Goal: Navigation & Orientation: Understand site structure

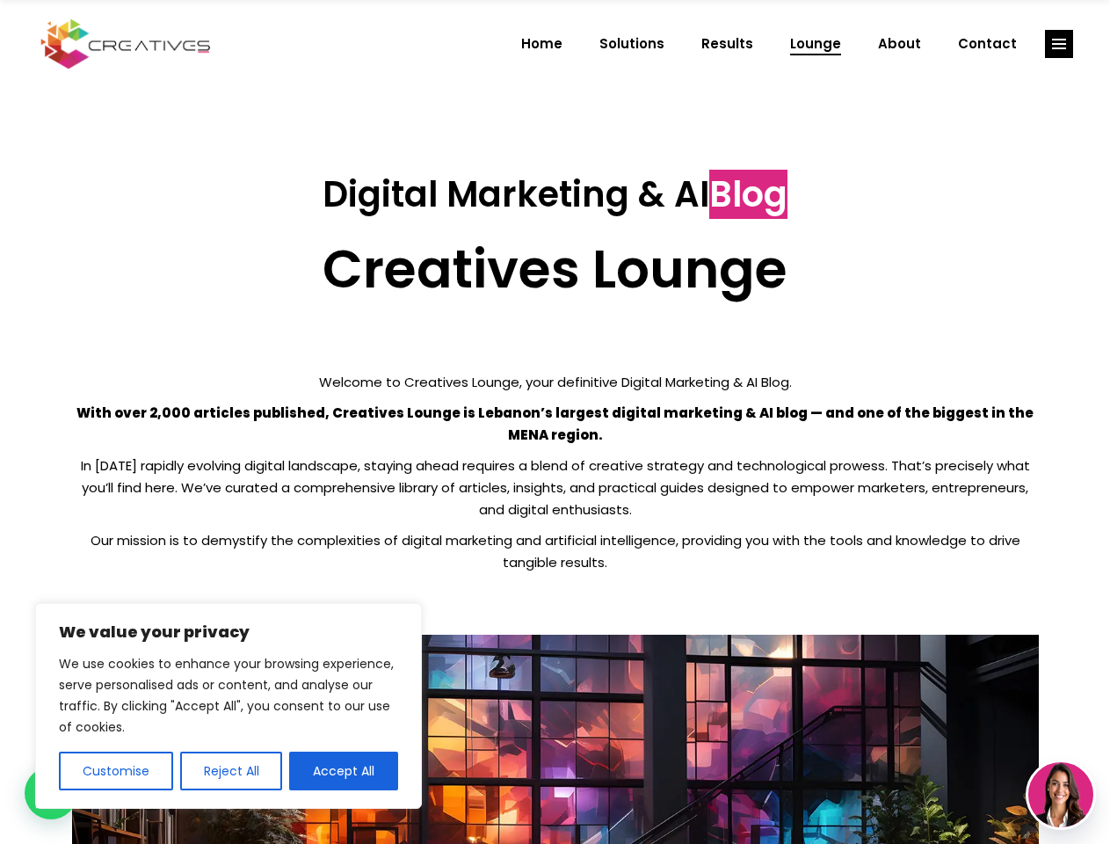
click at [555, 422] on p "With over 2,000 articles published, Creatives Lounge is Lebanon’s largest digit…" at bounding box center [555, 424] width 967 height 44
click at [115, 771] on button "Customise" at bounding box center [116, 771] width 114 height 39
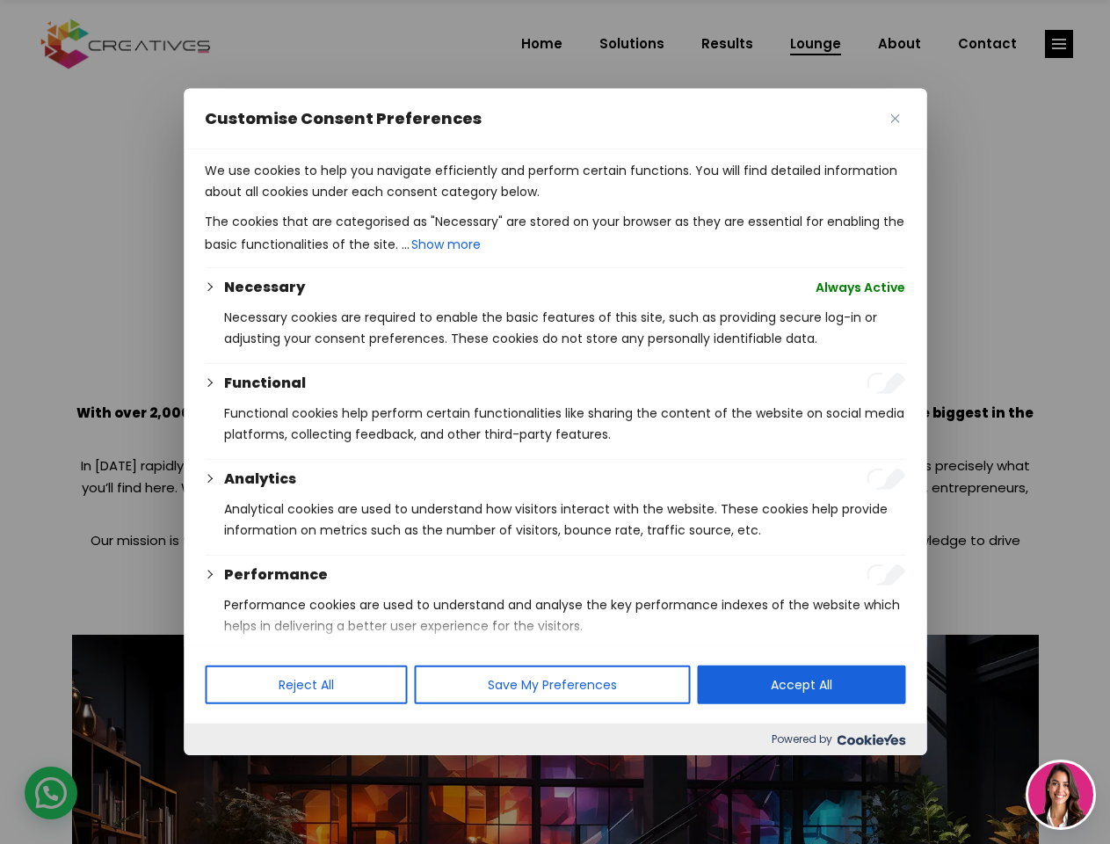
click at [230, 771] on div at bounding box center [555, 422] width 1110 height 844
click at [344, 202] on p "We use cookies to help you navigate efficiently and perform certain functions. …" at bounding box center [555, 181] width 701 height 42
click at [1059, 44] on div at bounding box center [555, 422] width 1110 height 844
click at [1061, 795] on img at bounding box center [1061, 794] width 65 height 65
